Goal: Check status

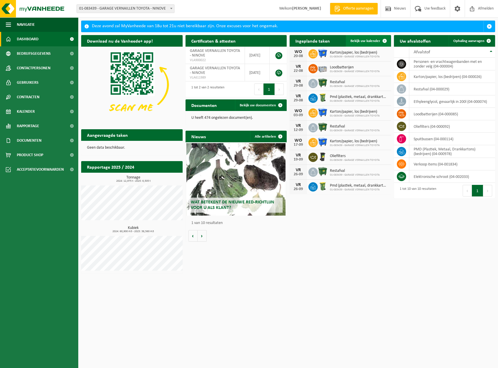
click at [356, 42] on span "Bekijk uw kalender" at bounding box center [366, 41] width 30 height 4
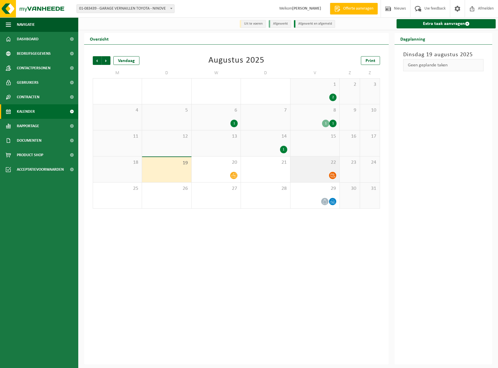
click at [319, 166] on span "22" at bounding box center [315, 163] width 43 height 6
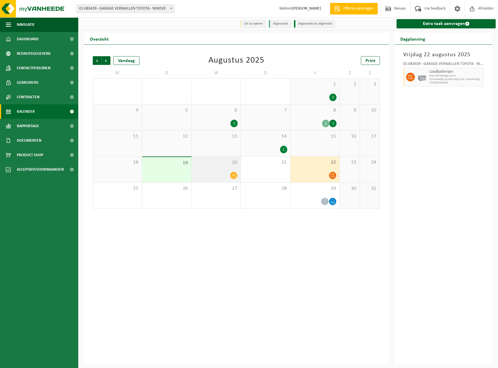
click at [212, 174] on div at bounding box center [216, 176] width 43 height 8
